Goal: Task Accomplishment & Management: Manage account settings

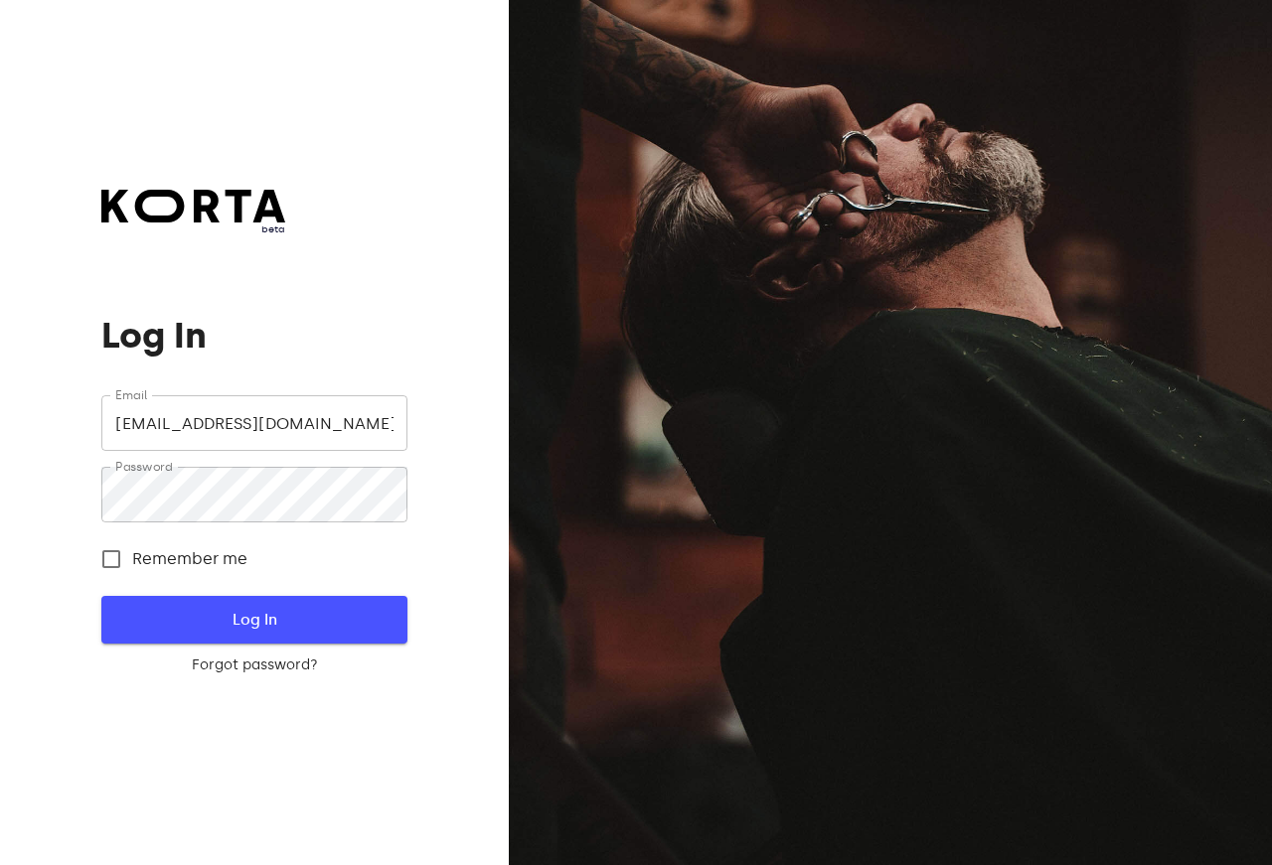
click at [290, 617] on span "Log In" at bounding box center [253, 620] width 241 height 26
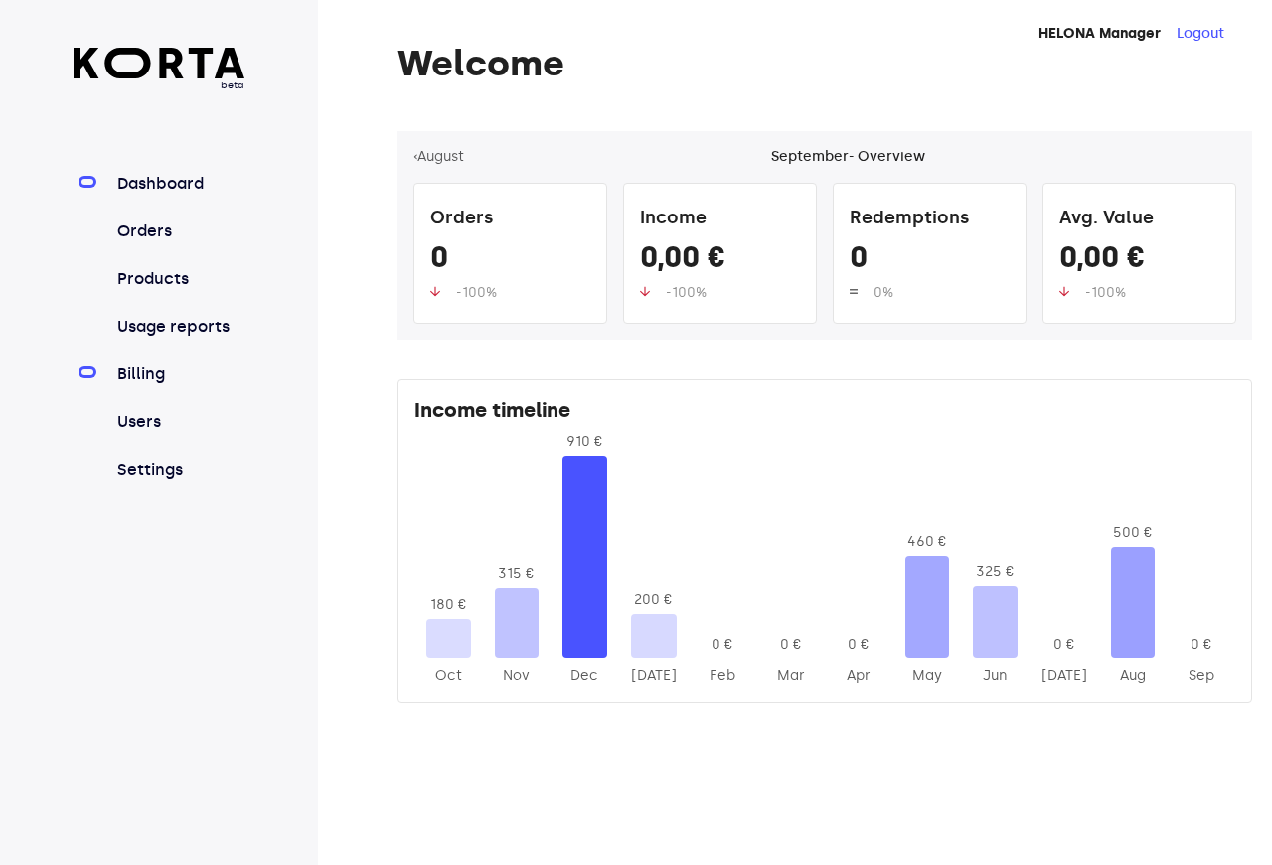
click at [160, 385] on link "Billing" at bounding box center [179, 375] width 132 height 24
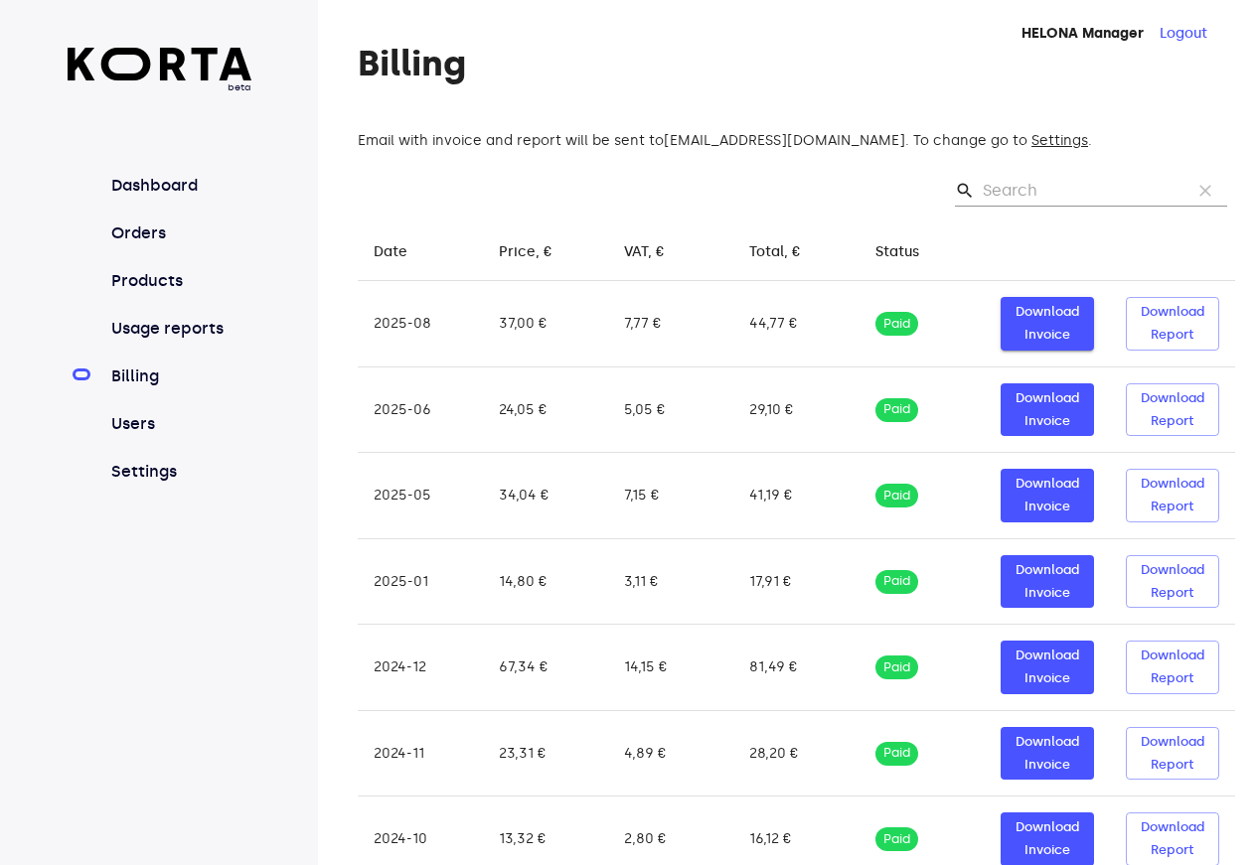
click at [1035, 329] on span "Download Invoice" at bounding box center [1047, 324] width 74 height 46
click at [1191, 41] on button "Logout" at bounding box center [1183, 34] width 48 height 20
